Goal: Task Accomplishment & Management: Manage account settings

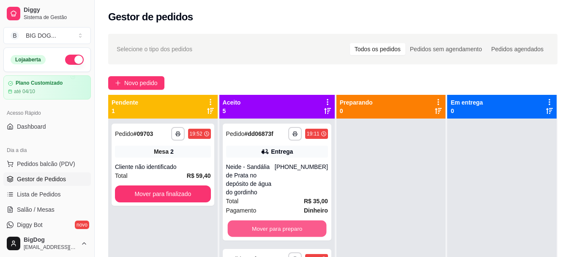
click at [288, 221] on button "Mover para preparo" at bounding box center [276, 228] width 99 height 16
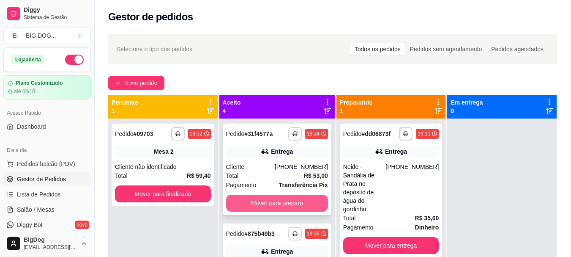
click at [293, 205] on button "Mover para preparo" at bounding box center [277, 202] width 102 height 17
click at [293, 205] on button "Mover para preparo" at bounding box center [276, 203] width 99 height 16
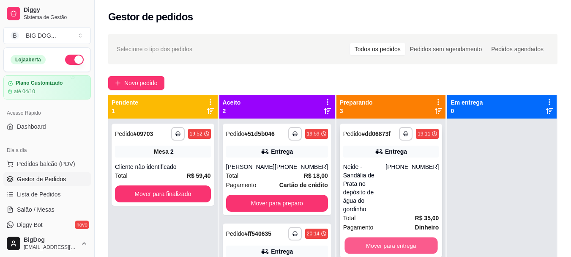
click at [370, 237] on button "Mover para entrega" at bounding box center [390, 245] width 93 height 16
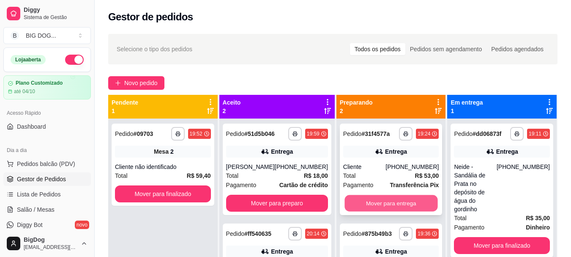
click at [421, 198] on button "Mover para entrega" at bounding box center [390, 203] width 93 height 16
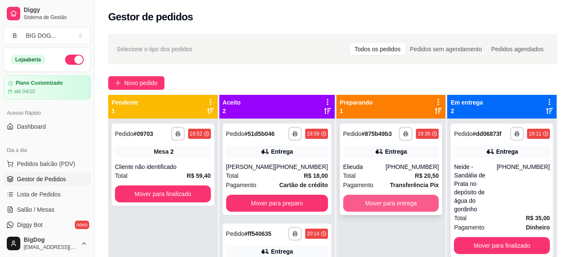
click at [409, 203] on button "Mover para entrega" at bounding box center [391, 202] width 96 height 17
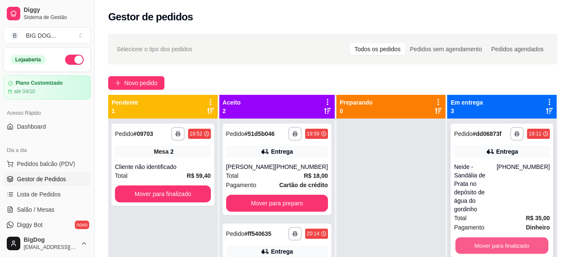
click at [479, 237] on button "Mover para finalizado" at bounding box center [502, 245] width 93 height 16
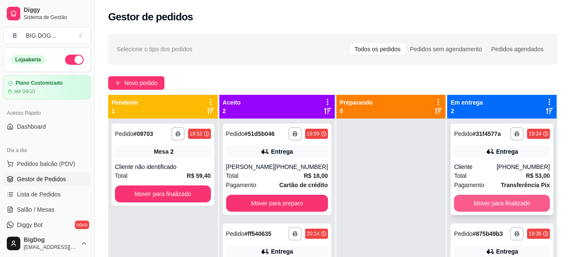
click at [486, 206] on button "Mover para finalizado" at bounding box center [502, 202] width 96 height 17
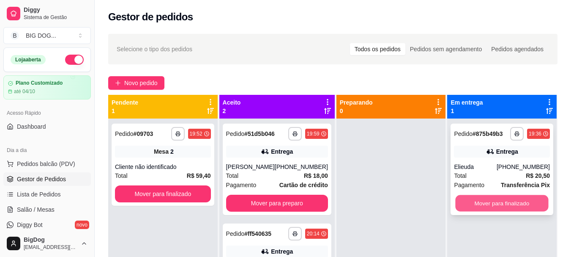
click at [487, 202] on button "Mover para finalizado" at bounding box center [502, 203] width 93 height 16
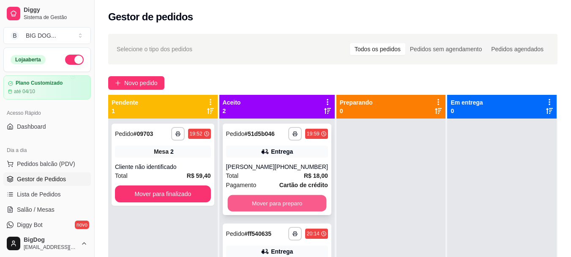
click at [309, 202] on button "Mover para preparo" at bounding box center [276, 203] width 99 height 16
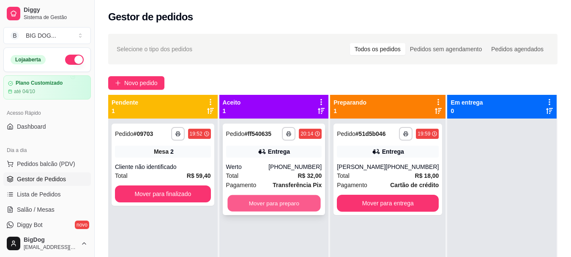
click at [273, 199] on button "Mover para preparo" at bounding box center [273, 203] width 93 height 16
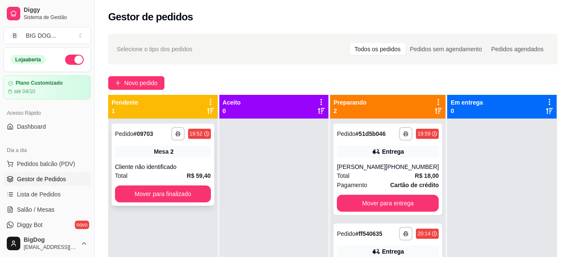
click at [193, 162] on div "**********" at bounding box center [163, 164] width 103 height 82
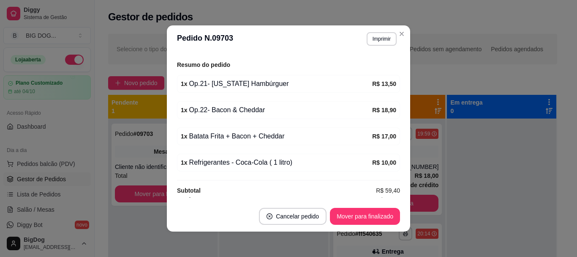
scroll to position [110, 0]
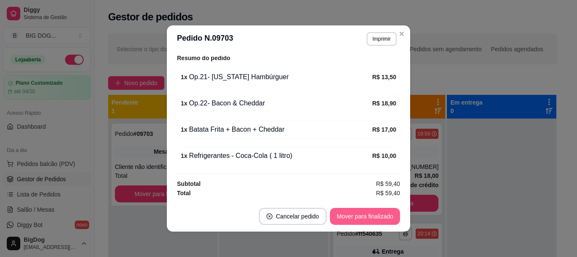
click at [368, 212] on button "Mover para finalizado" at bounding box center [365, 216] width 70 height 17
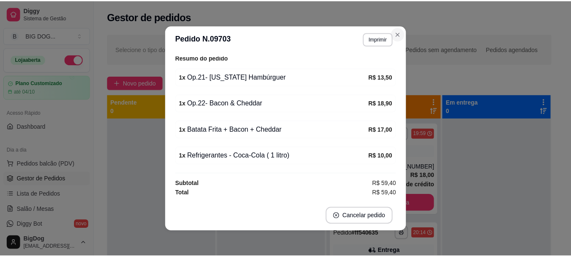
scroll to position [82, 0]
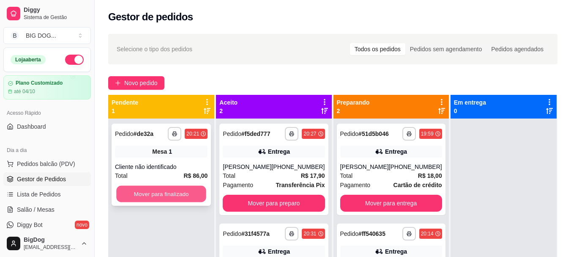
click at [194, 194] on button "Mover para finalizado" at bounding box center [161, 194] width 90 height 16
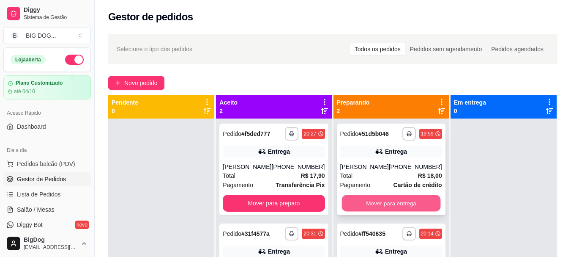
click at [396, 201] on button "Mover para entrega" at bounding box center [391, 203] width 99 height 16
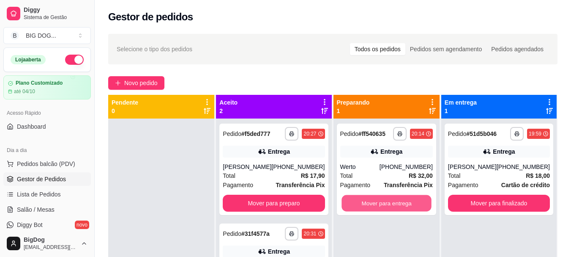
click at [396, 201] on button "Mover para entrega" at bounding box center [387, 203] width 90 height 16
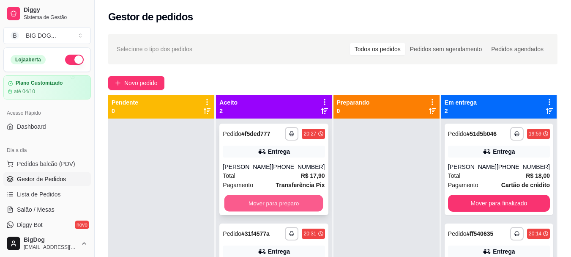
click at [282, 202] on button "Mover para preparo" at bounding box center [273, 203] width 99 height 16
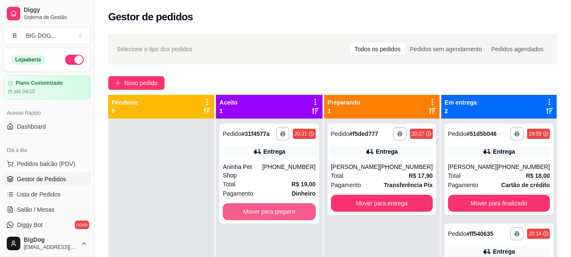
click at [282, 203] on button "Mover para preparo" at bounding box center [269, 211] width 93 height 17
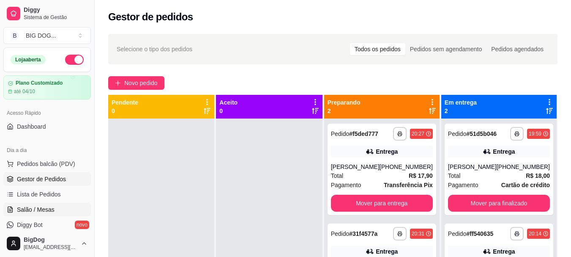
click at [41, 207] on span "Salão / Mesas" at bounding box center [36, 209] width 38 height 8
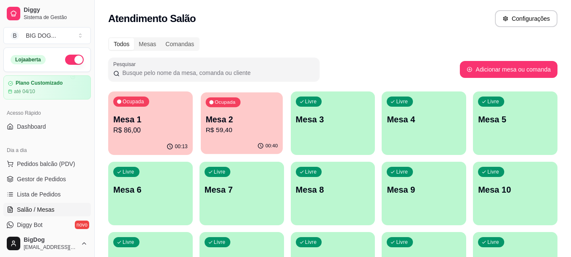
click at [247, 128] on p "R$ 59,40" at bounding box center [241, 130] width 72 height 10
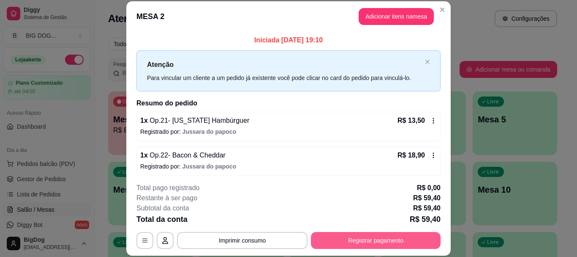
click at [338, 245] on button "Registrar pagamento" at bounding box center [376, 240] width 130 height 17
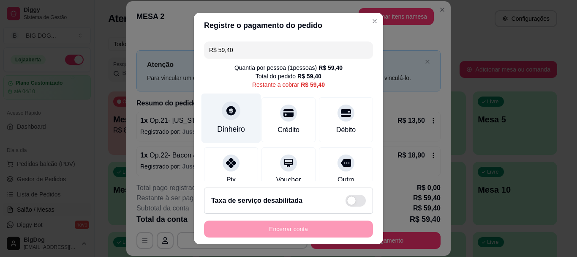
click at [226, 116] on icon at bounding box center [231, 110] width 11 height 11
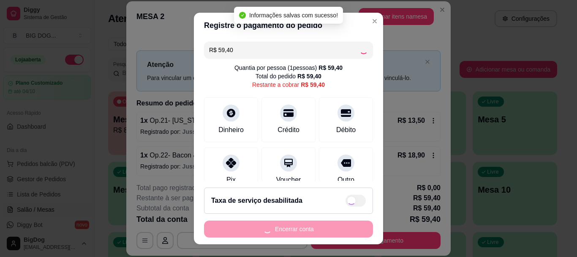
type input "R$ 0,00"
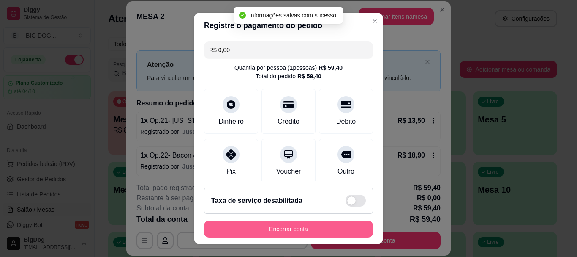
click at [309, 230] on button "Encerrar conta" at bounding box center [288, 228] width 169 height 17
